Goal: Information Seeking & Learning: Learn about a topic

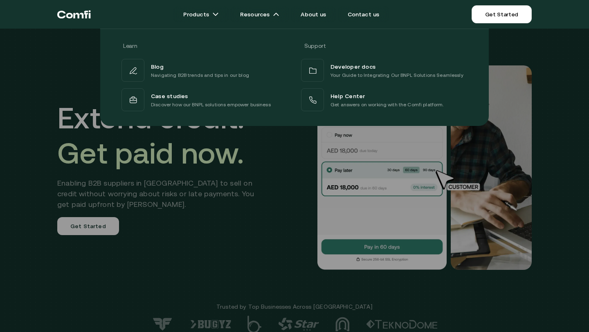
click at [199, 217] on div at bounding box center [294, 195] width 589 height 332
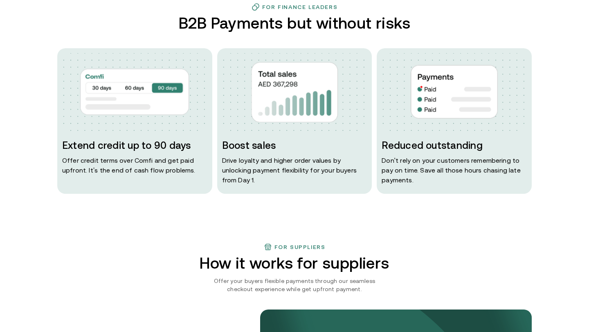
scroll to position [369, 0]
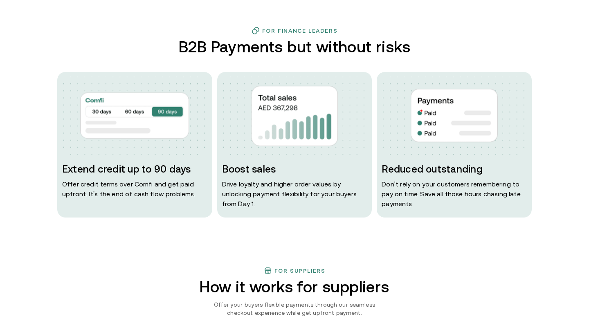
click at [133, 148] on img at bounding box center [134, 116] width 145 height 78
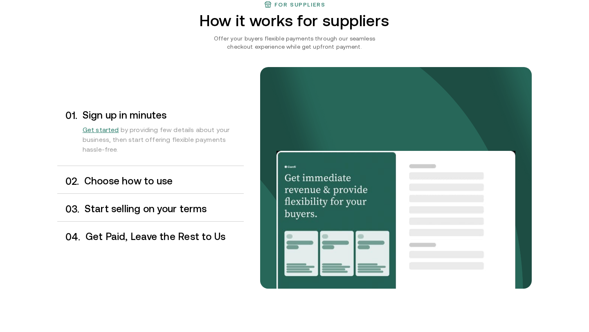
scroll to position [620, 0]
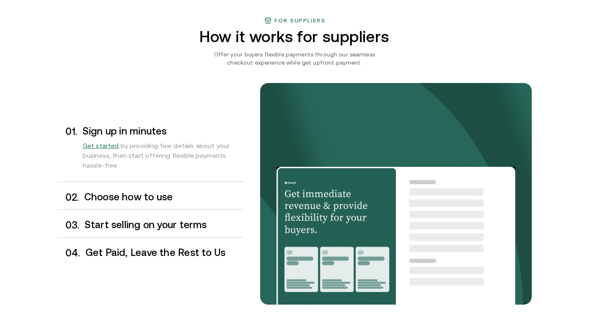
click at [134, 222] on h3 "Start selling on your terms" at bounding box center [164, 225] width 159 height 11
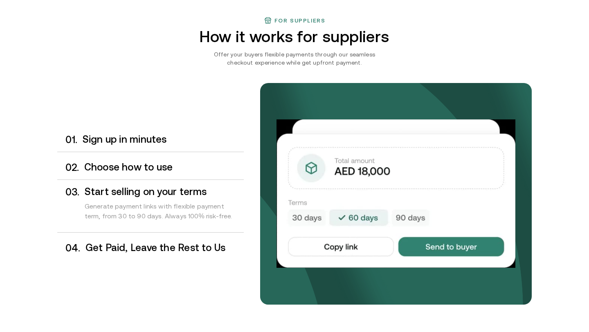
click at [173, 167] on h3 "Choose how to use" at bounding box center [164, 167] width 160 height 11
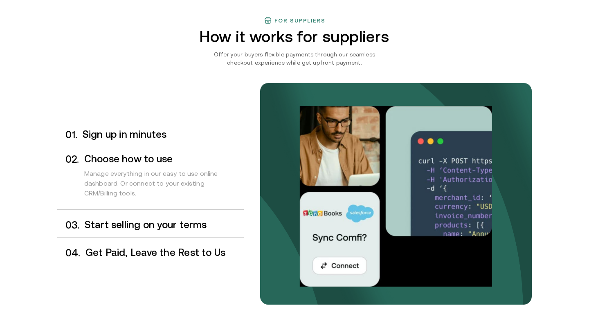
click at [157, 223] on h3 "Start selling on your terms" at bounding box center [164, 225] width 159 height 11
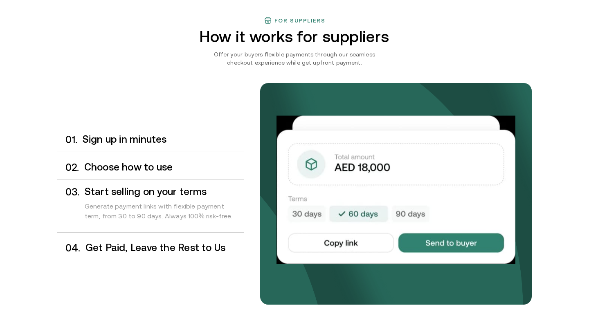
click at [155, 245] on h3 "Get Paid, Leave the Rest to Us" at bounding box center [165, 248] width 158 height 11
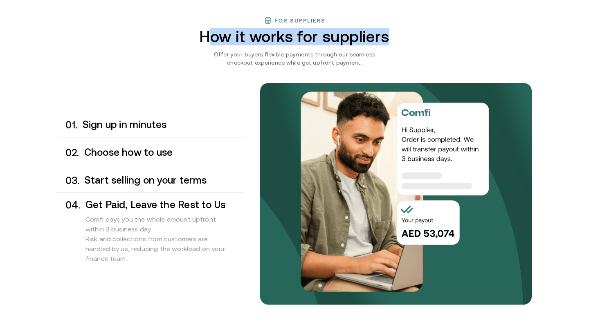
drag, startPoint x: 214, startPoint y: 38, endPoint x: 414, endPoint y: 40, distance: 200.1
click at [414, 40] on div "For suppliers How it works for suppliers Offer your buyers flexible payments th…" at bounding box center [294, 185] width 491 height 338
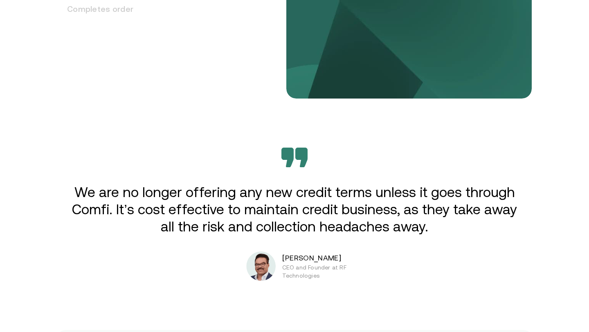
scroll to position [1308, 0]
